Goal: Task Accomplishment & Management: Manage account settings

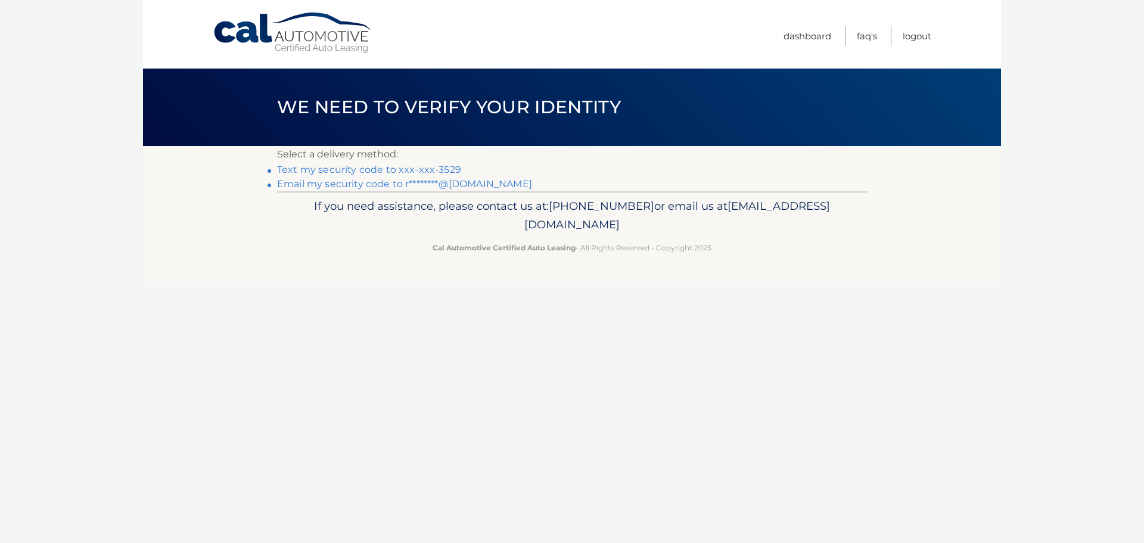
click at [404, 166] on link "Text my security code to xxx-xxx-3529" at bounding box center [369, 169] width 184 height 11
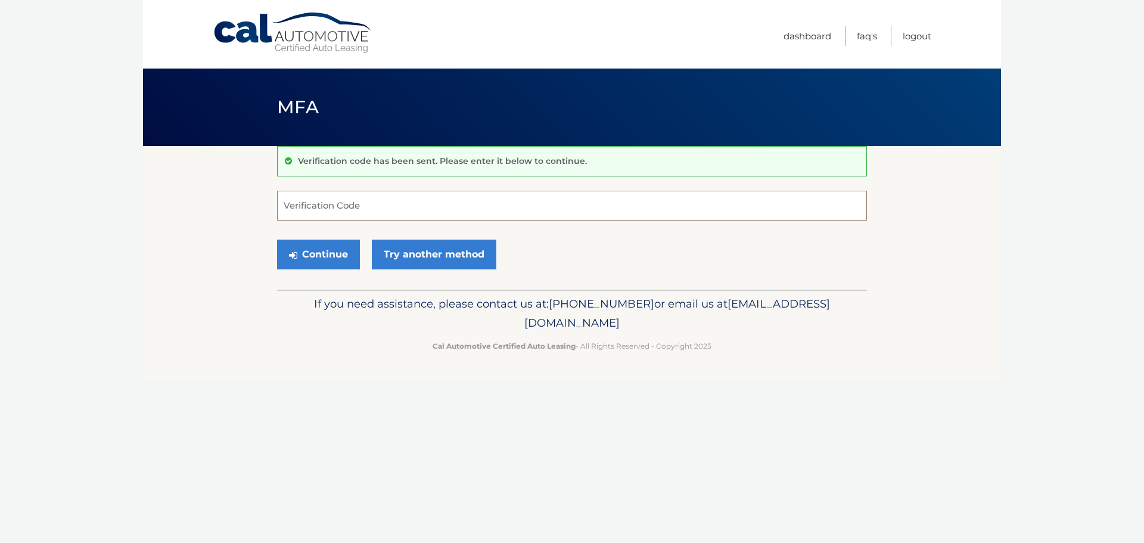
click at [373, 209] on input "Verification Code" at bounding box center [572, 206] width 590 height 30
type input "502031"
click at [277, 240] on button "Continue" at bounding box center [318, 255] width 83 height 30
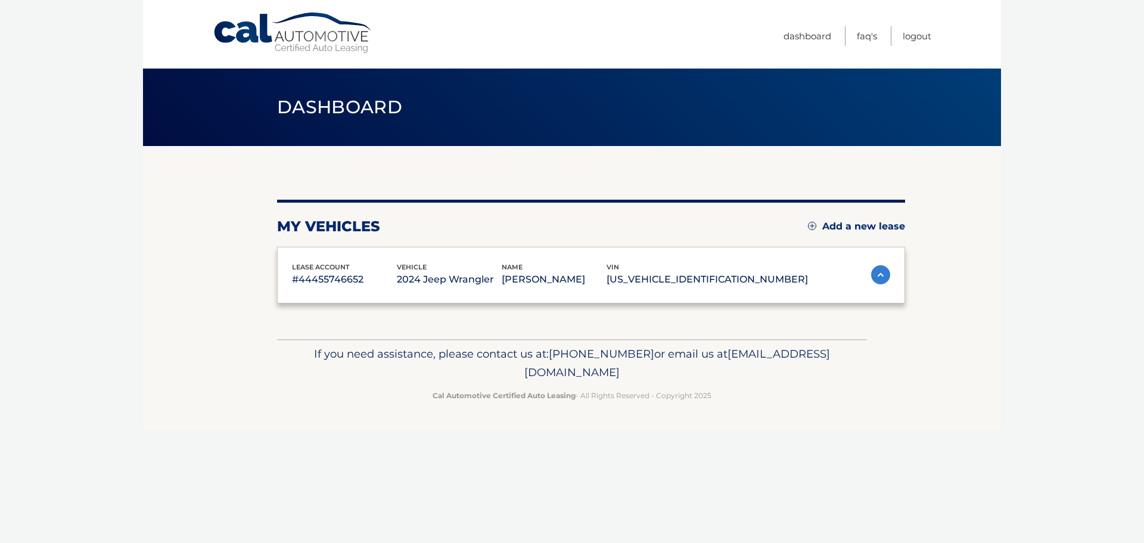
click at [303, 254] on div "lease account #44455746652 vehicle 2024 Jeep Wrangler name [PERSON_NAME] vin [U…" at bounding box center [591, 275] width 628 height 57
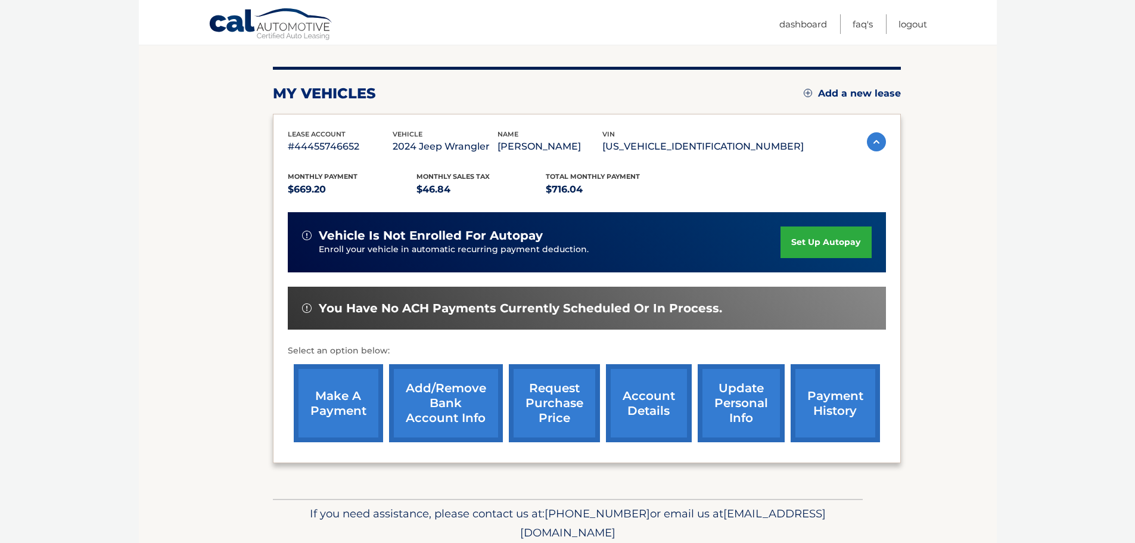
scroll to position [179, 0]
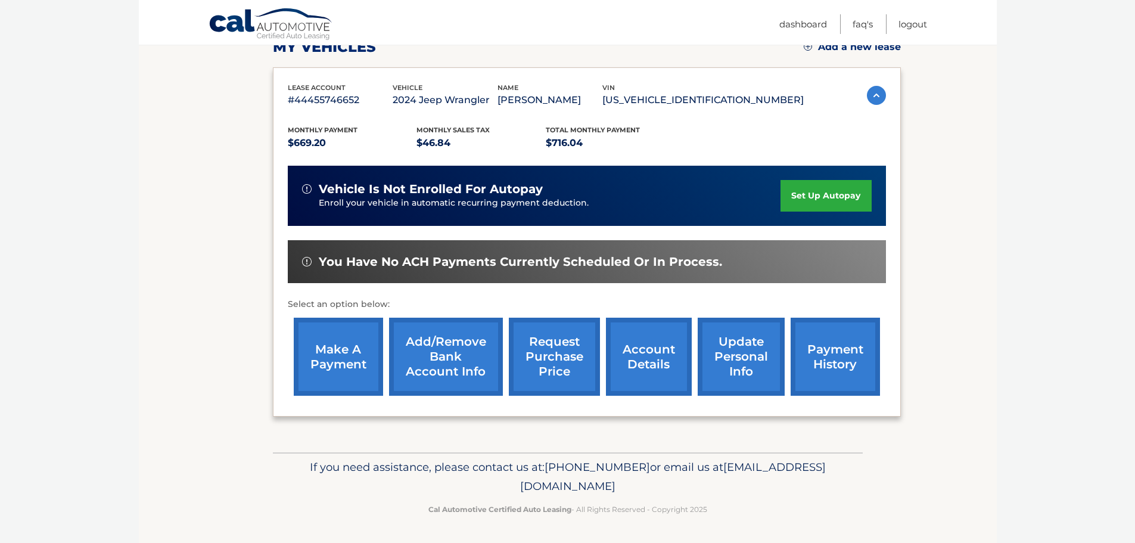
click at [339, 356] on link "make a payment" at bounding box center [338, 357] width 89 height 78
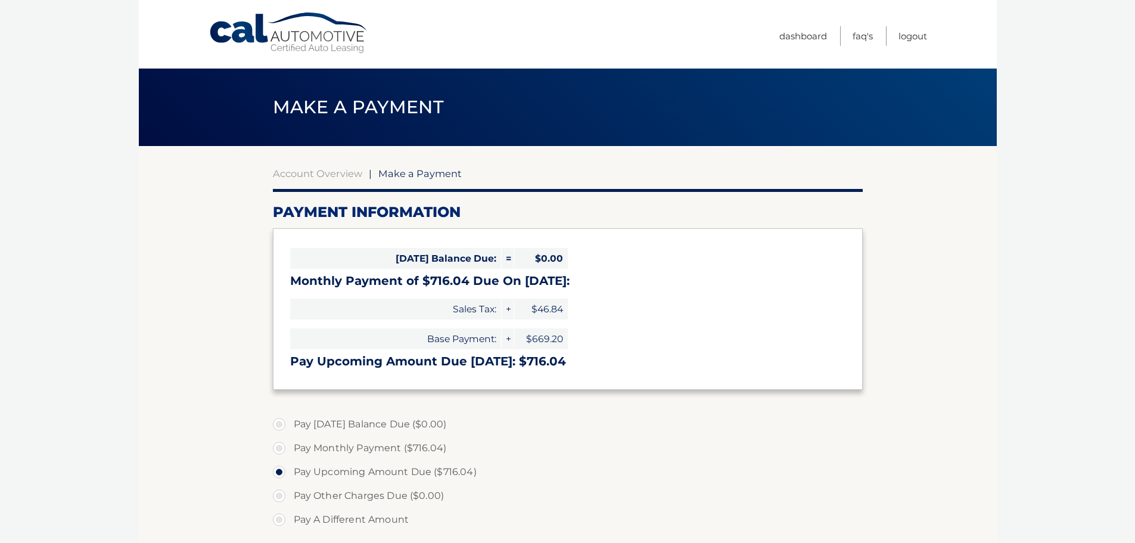
select select "OGE0ZjdlOTQtMzZlZS00NDc0LWJjNGYtNDBlZjQ2NjUxMWQy"
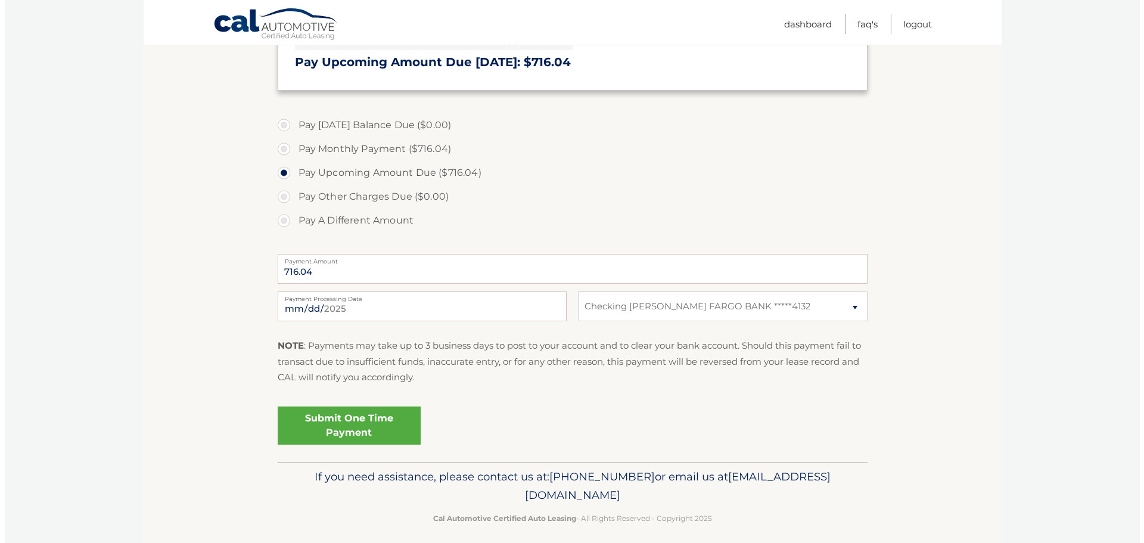
scroll to position [309, 0]
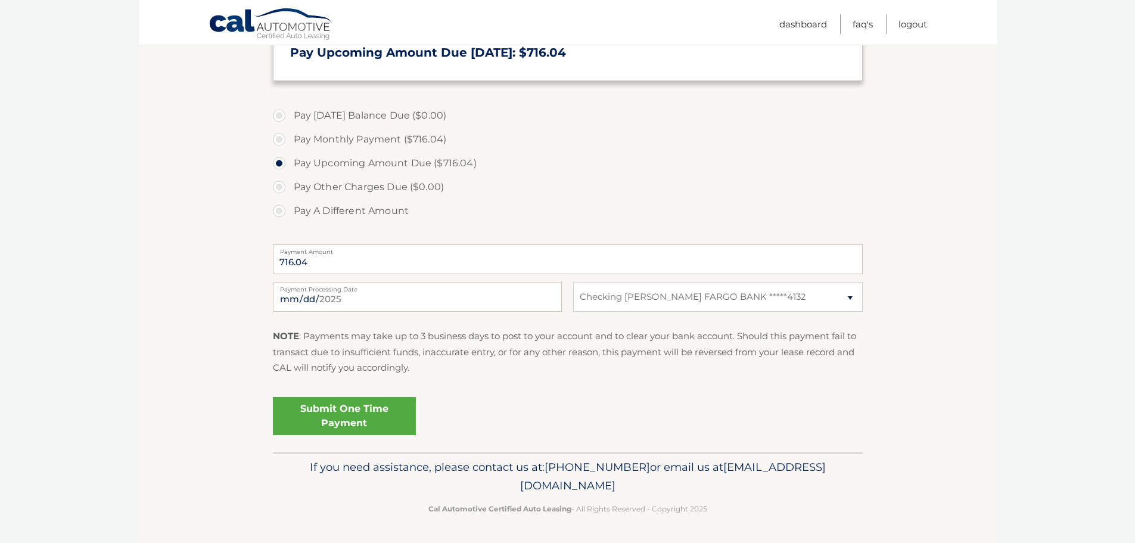
click at [344, 413] on link "Submit One Time Payment" at bounding box center [344, 416] width 143 height 38
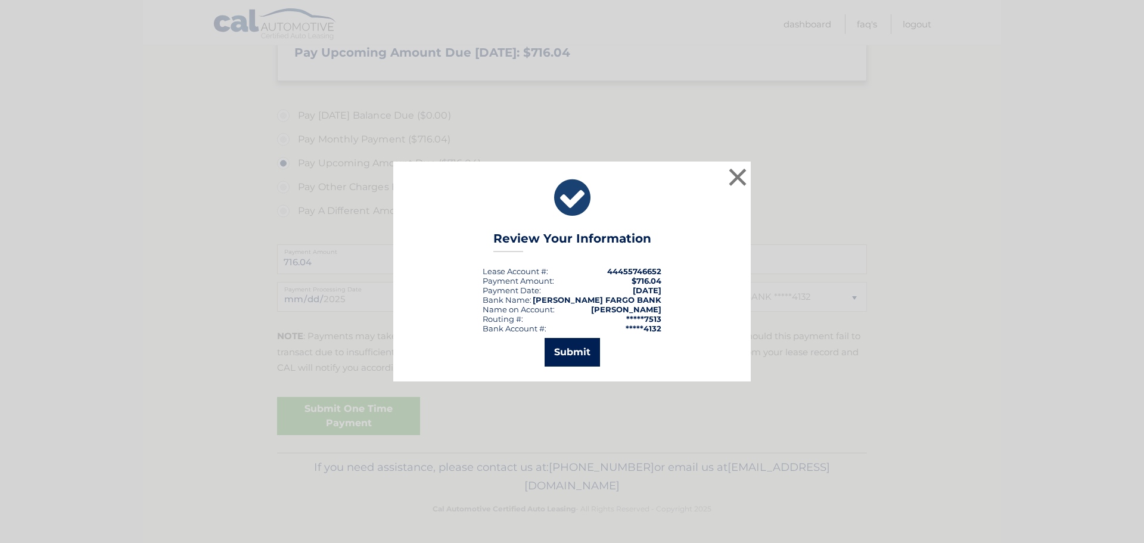
click at [579, 354] on button "Submit" at bounding box center [572, 352] width 55 height 29
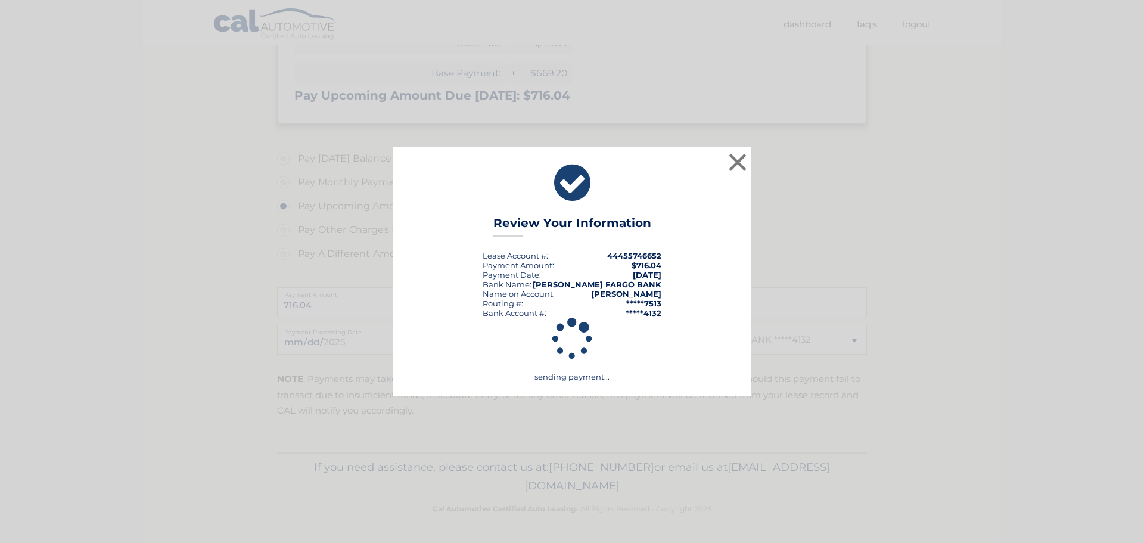
scroll to position [266, 0]
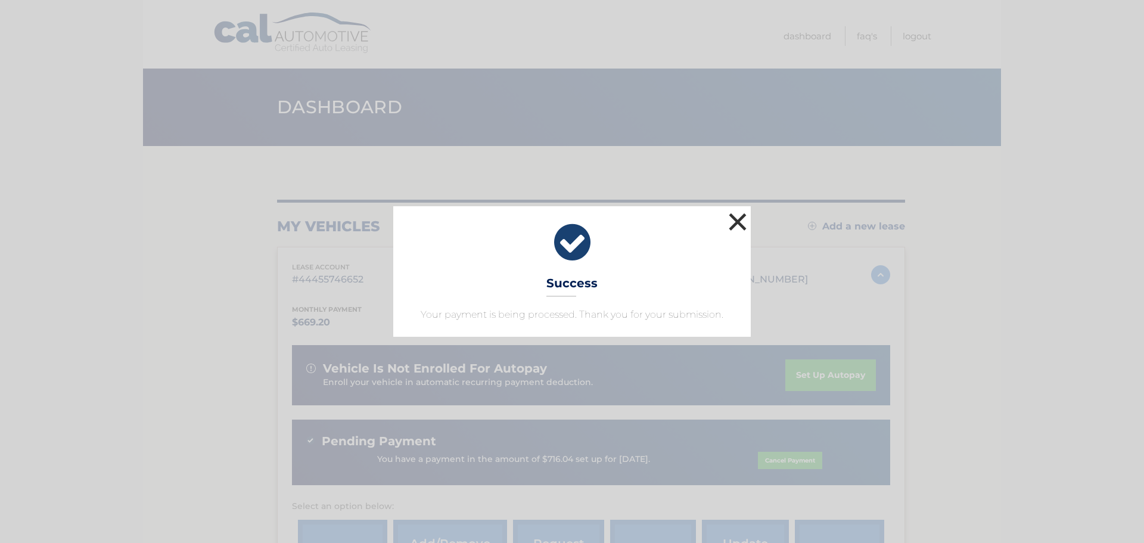
click at [742, 221] on button "×" at bounding box center [738, 222] width 24 height 24
